Goal: Navigation & Orientation: Go to known website

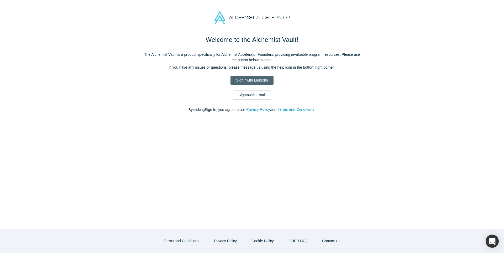
click at [252, 80] on link "Sign In with LinkedIn" at bounding box center [252, 80] width 43 height 9
